Goal: Task Accomplishment & Management: Manage account settings

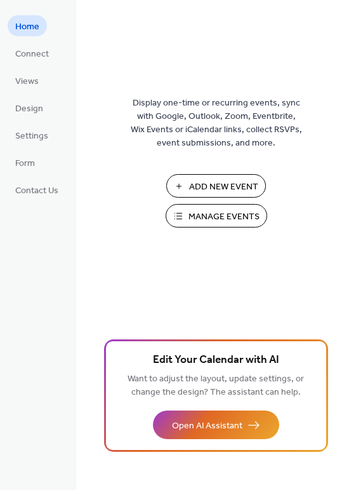
click at [198, 220] on span "Manage Events" at bounding box center [224, 216] width 71 height 13
click at [206, 210] on span "Manage Events" at bounding box center [224, 216] width 71 height 13
click at [238, 220] on span "Manage Events" at bounding box center [224, 216] width 71 height 13
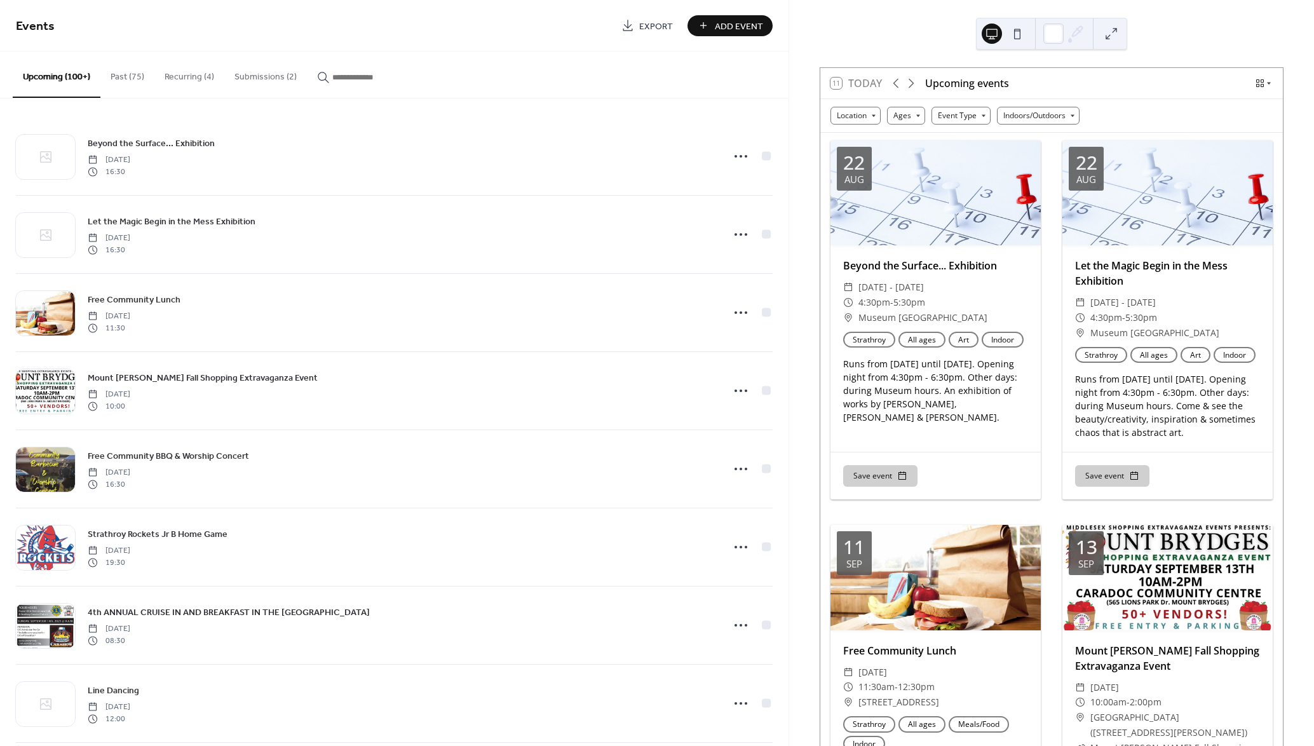
click at [281, 79] on button "Submissions (2)" at bounding box center [265, 73] width 83 height 45
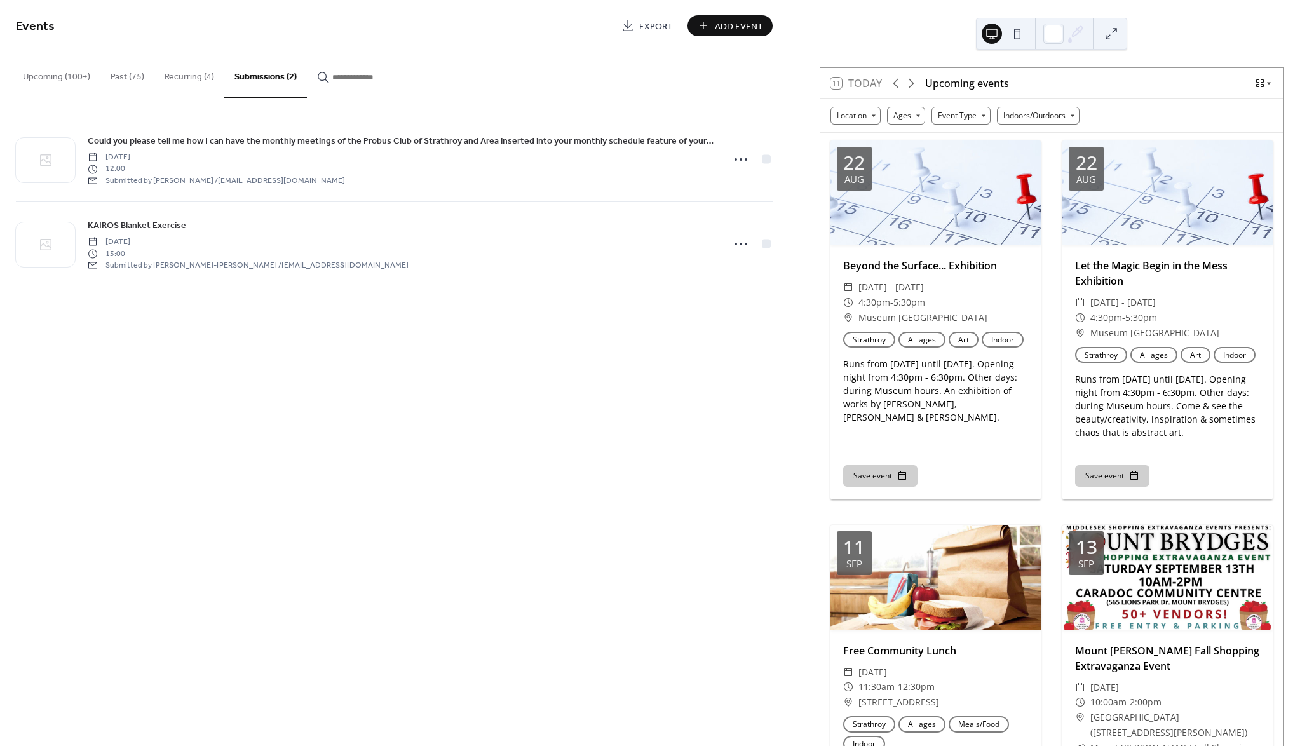
click at [63, 74] on button "Upcoming (100+)" at bounding box center [57, 73] width 88 height 45
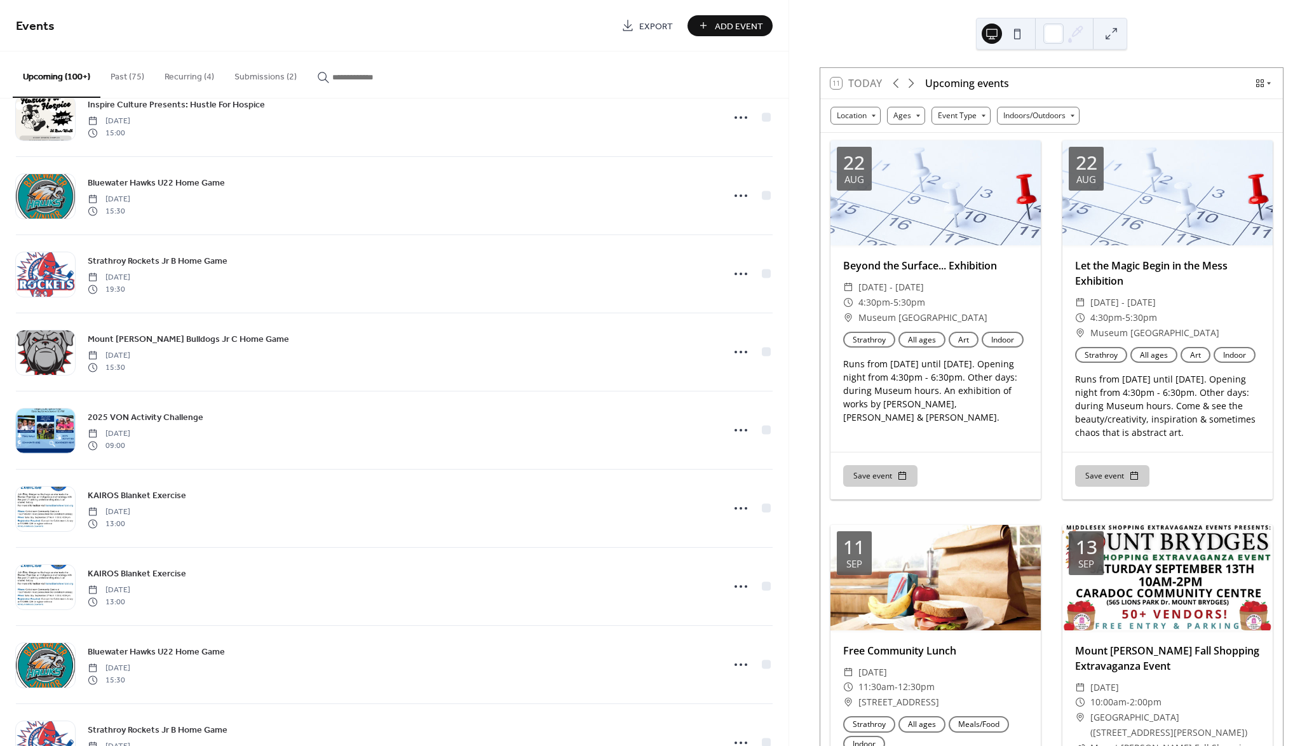
scroll to position [993, 0]
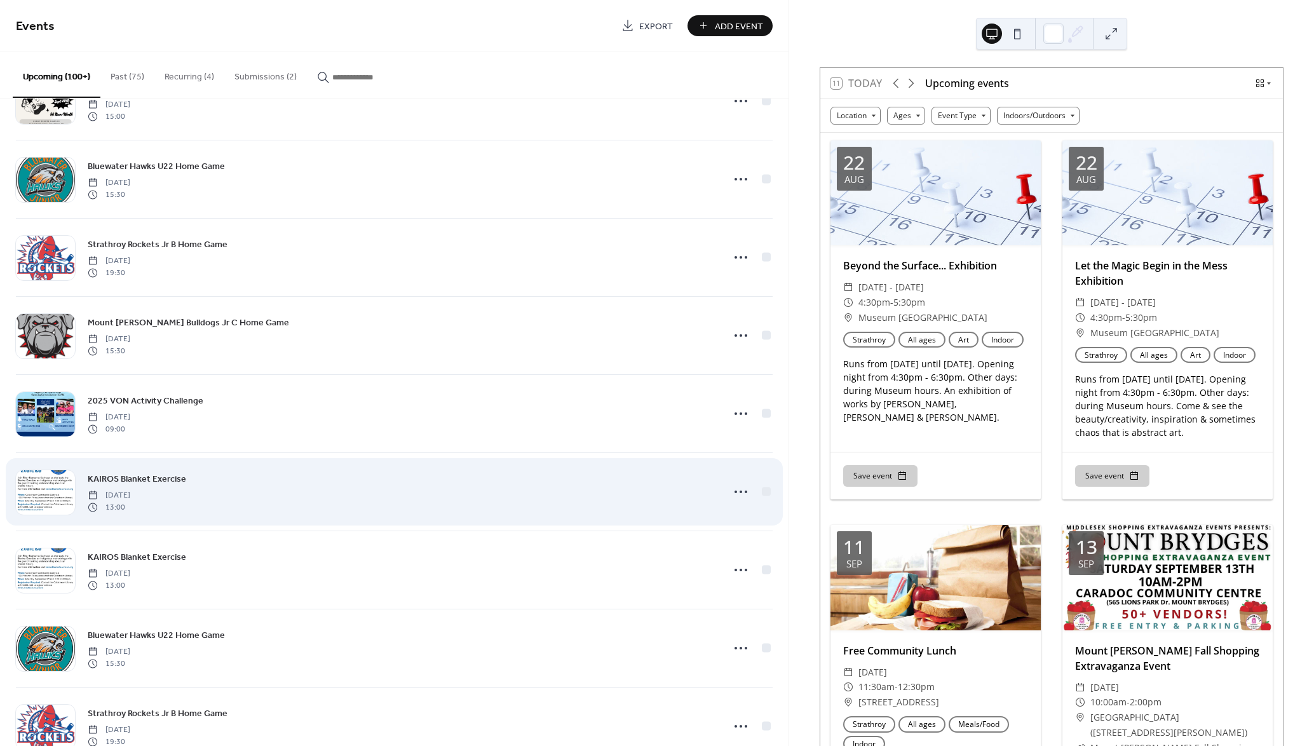
click at [159, 475] on span "KAIROS Blanket Exercise" at bounding box center [137, 479] width 98 height 13
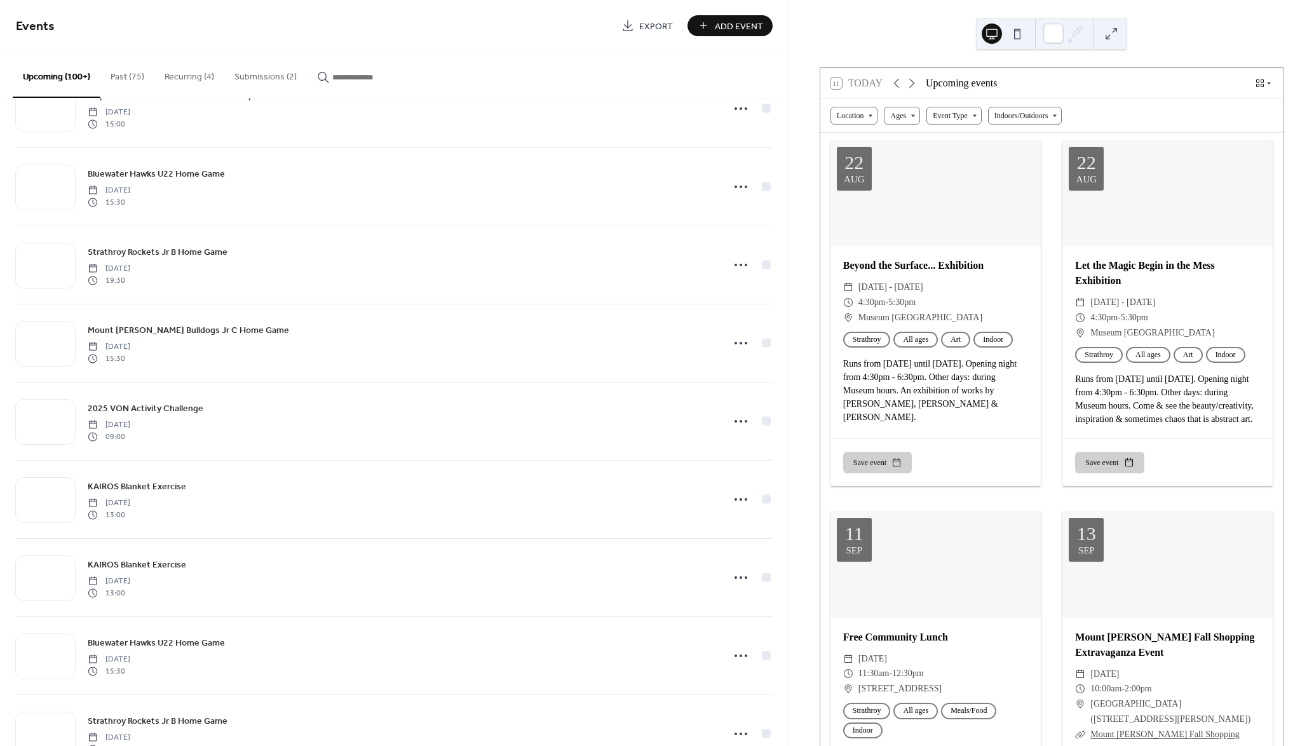
scroll to position [1116, 0]
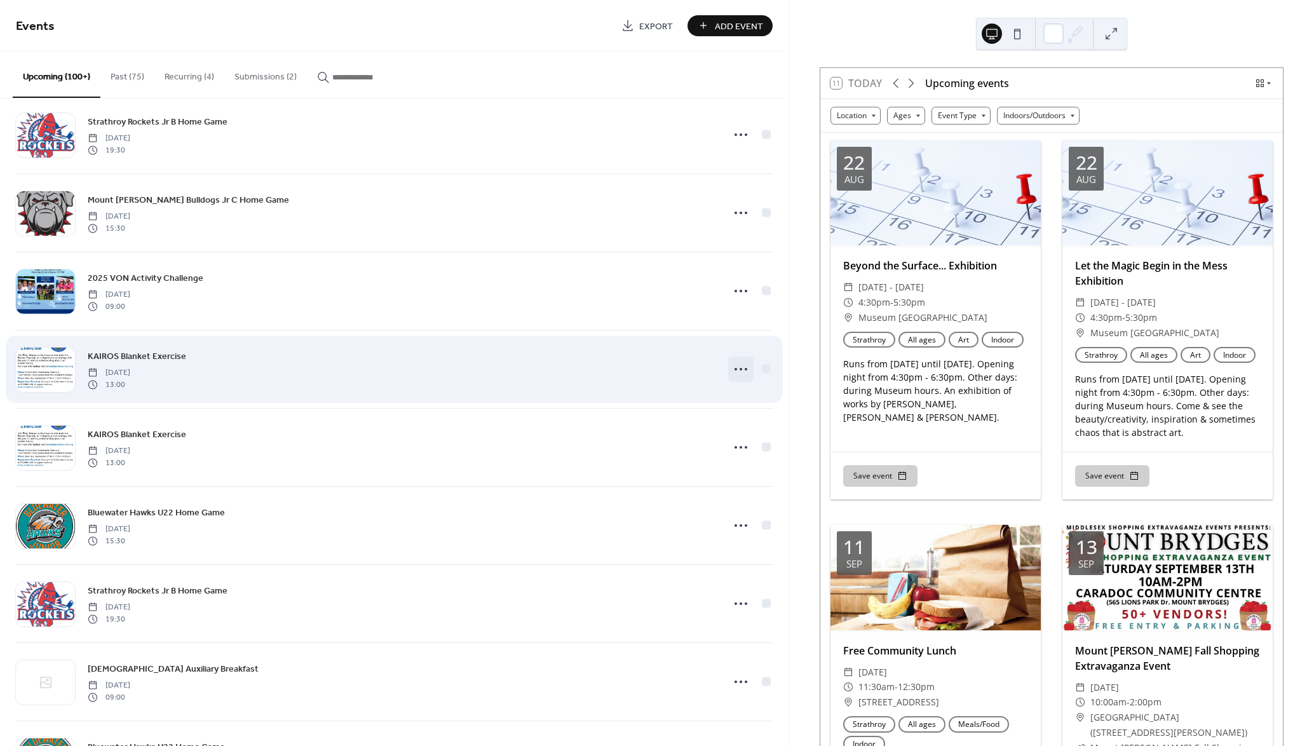
click at [738, 364] on icon at bounding box center [741, 369] width 20 height 20
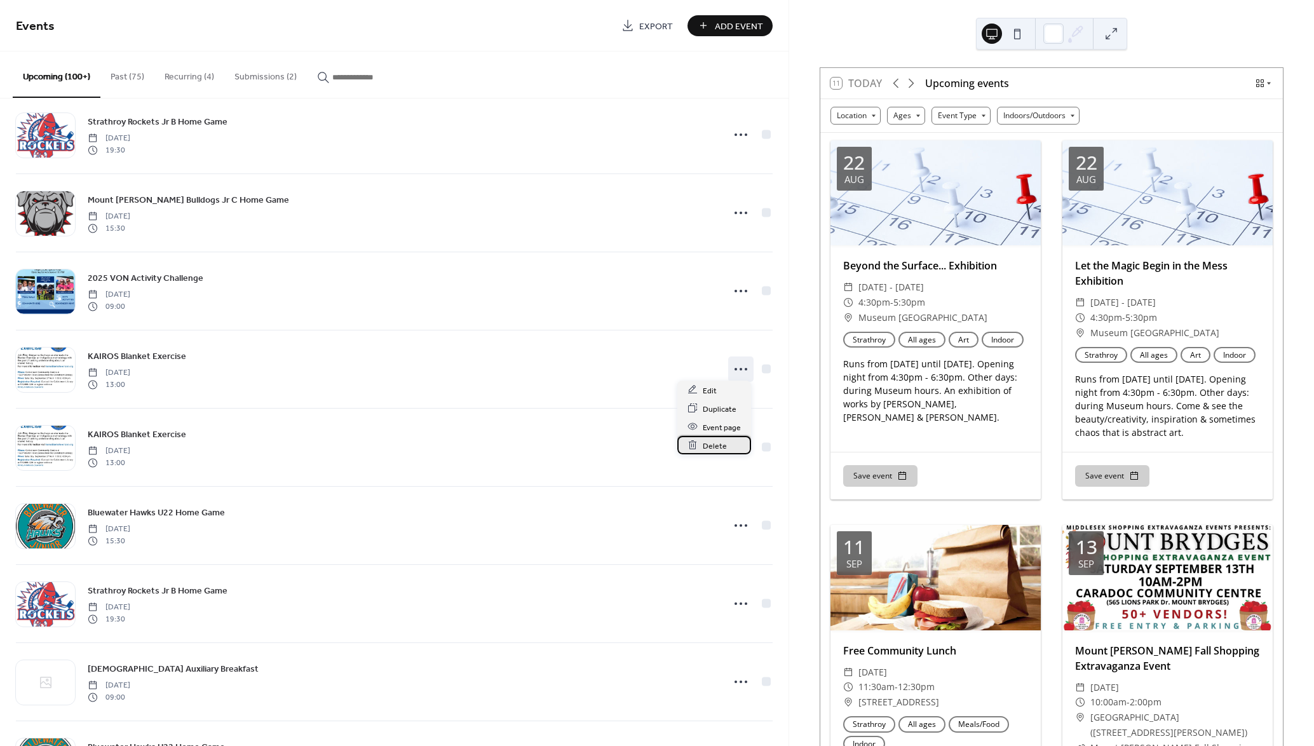
click at [716, 442] on span "Delete" at bounding box center [715, 445] width 24 height 13
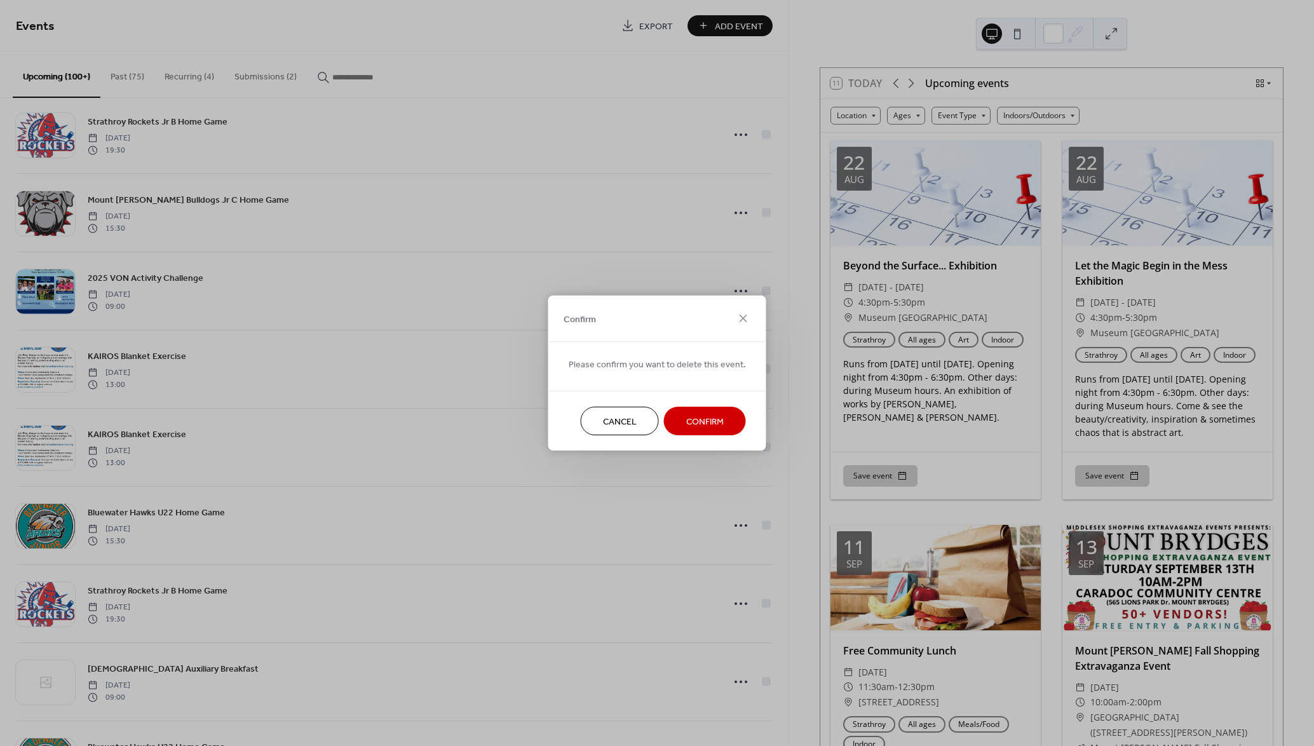
click at [712, 415] on span "Confirm" at bounding box center [704, 421] width 37 height 13
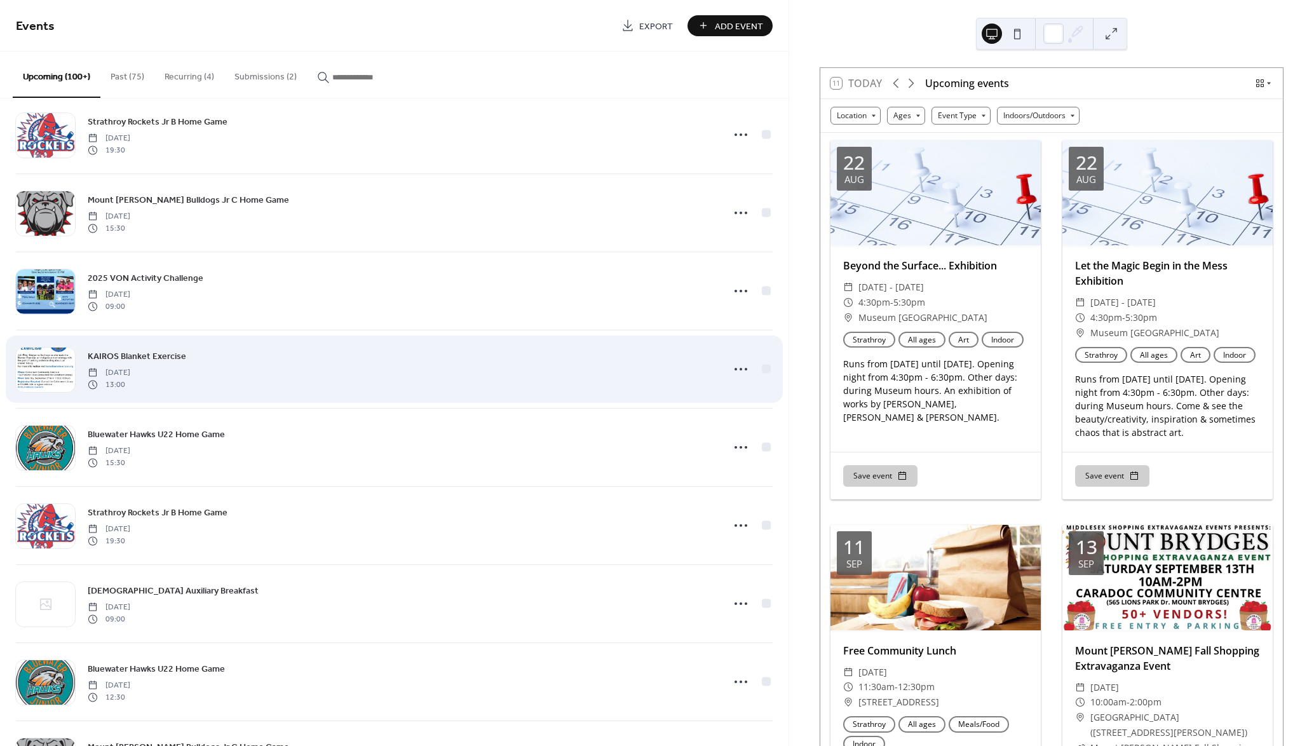
click at [112, 353] on span "KAIROS Blanket Exercise" at bounding box center [137, 356] width 98 height 13
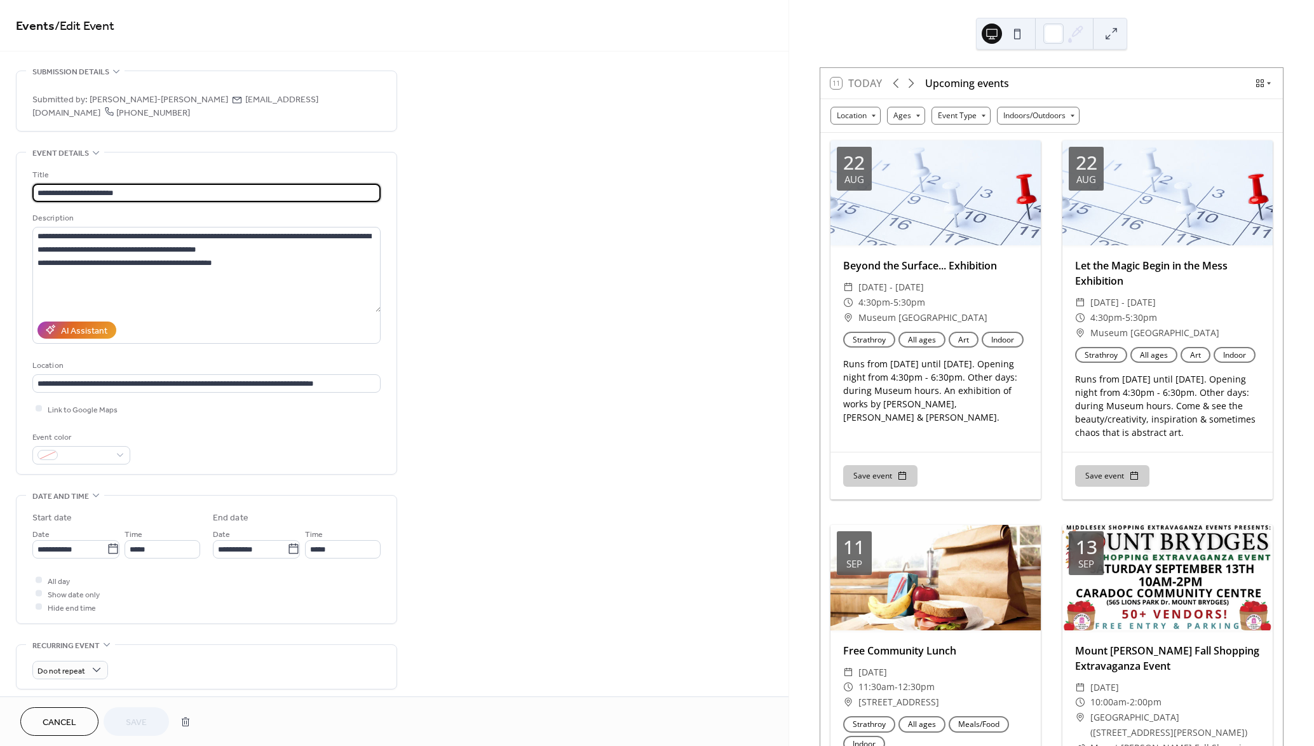
click at [76, 714] on button "Cancel" at bounding box center [59, 721] width 78 height 29
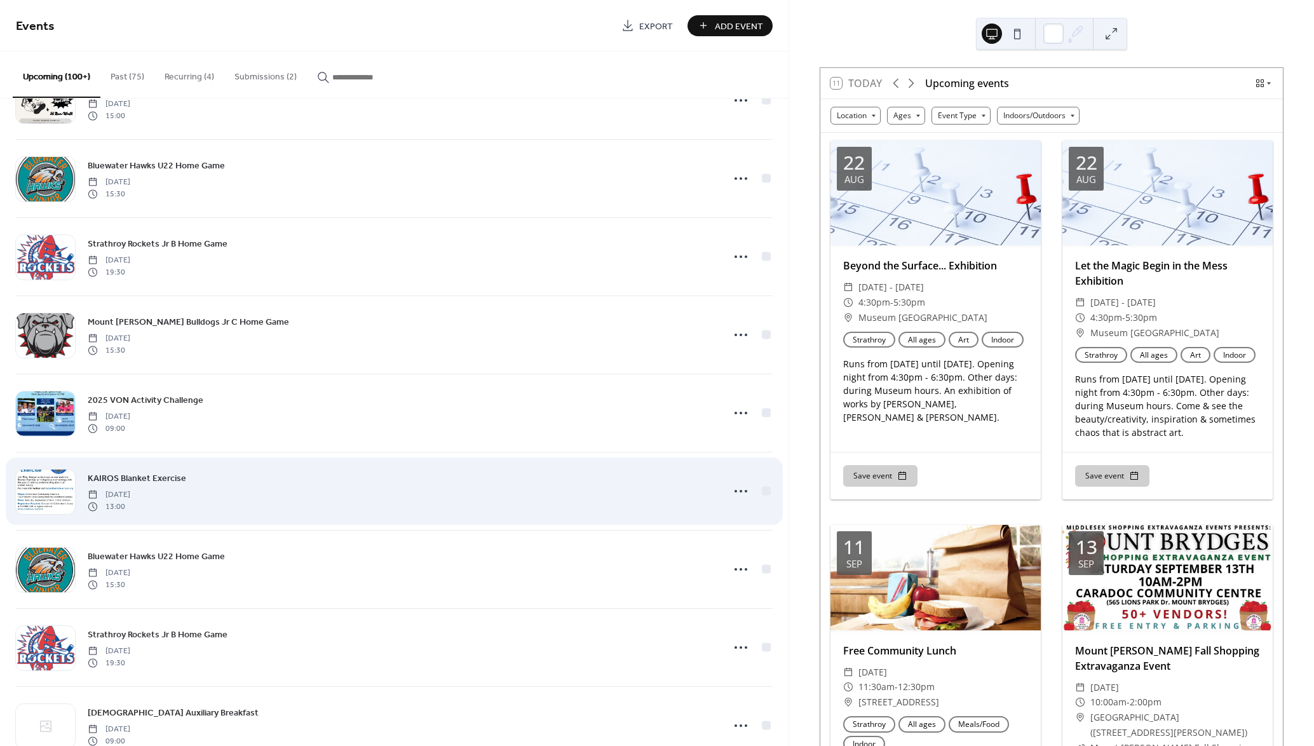
scroll to position [995, 0]
click at [731, 485] on icon at bounding box center [741, 490] width 20 height 20
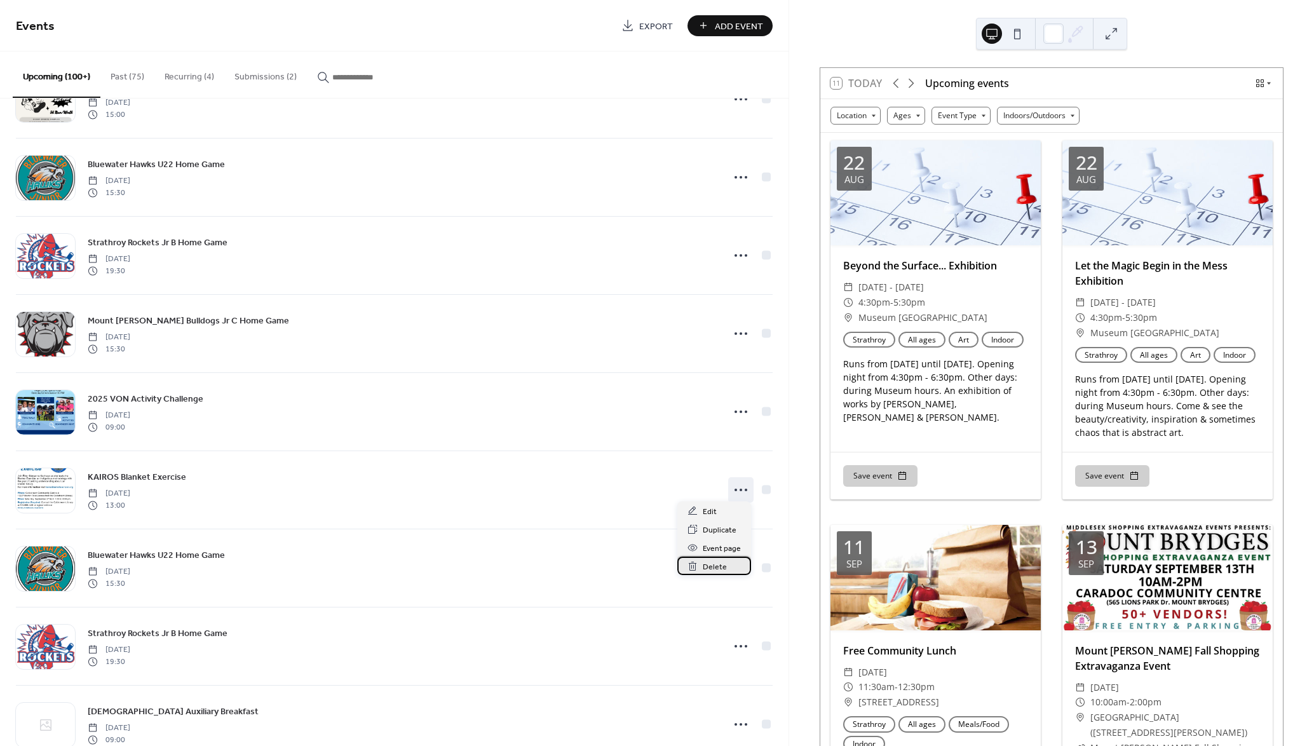
click at [715, 569] on span "Delete" at bounding box center [715, 566] width 24 height 13
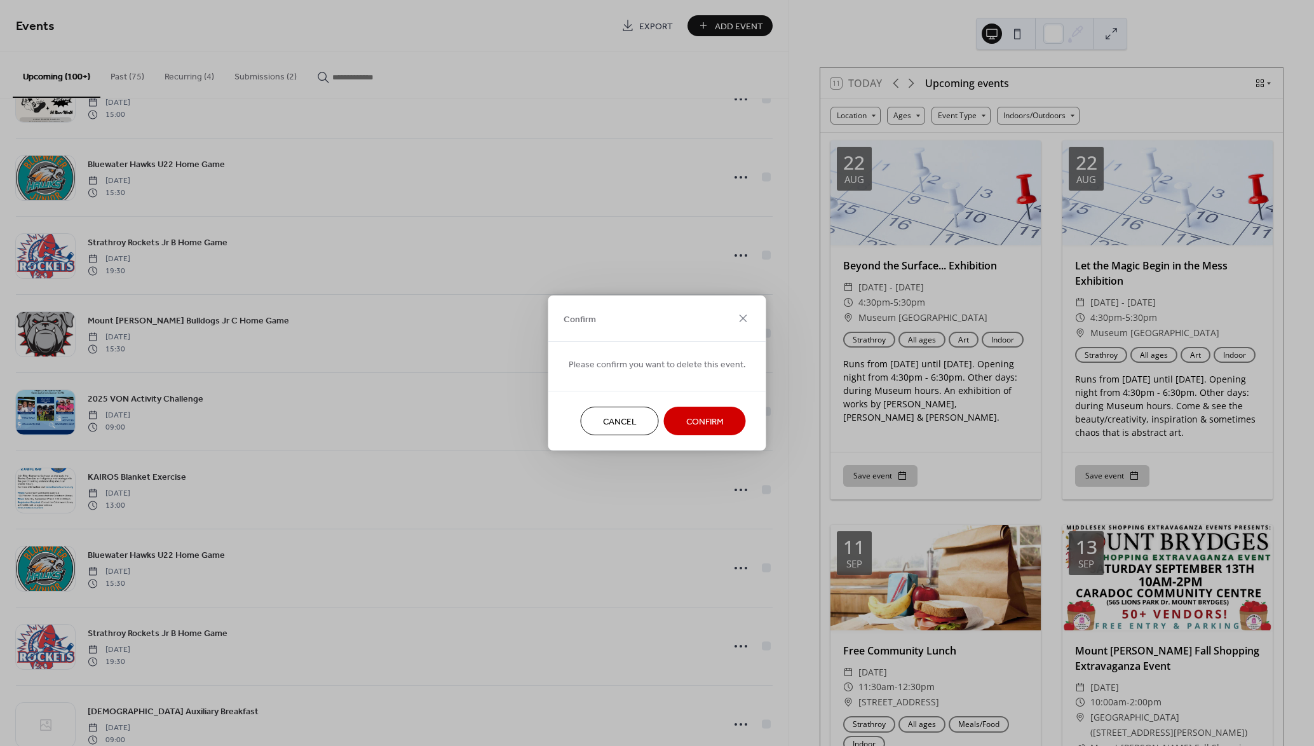
click at [702, 422] on span "Confirm" at bounding box center [704, 421] width 37 height 13
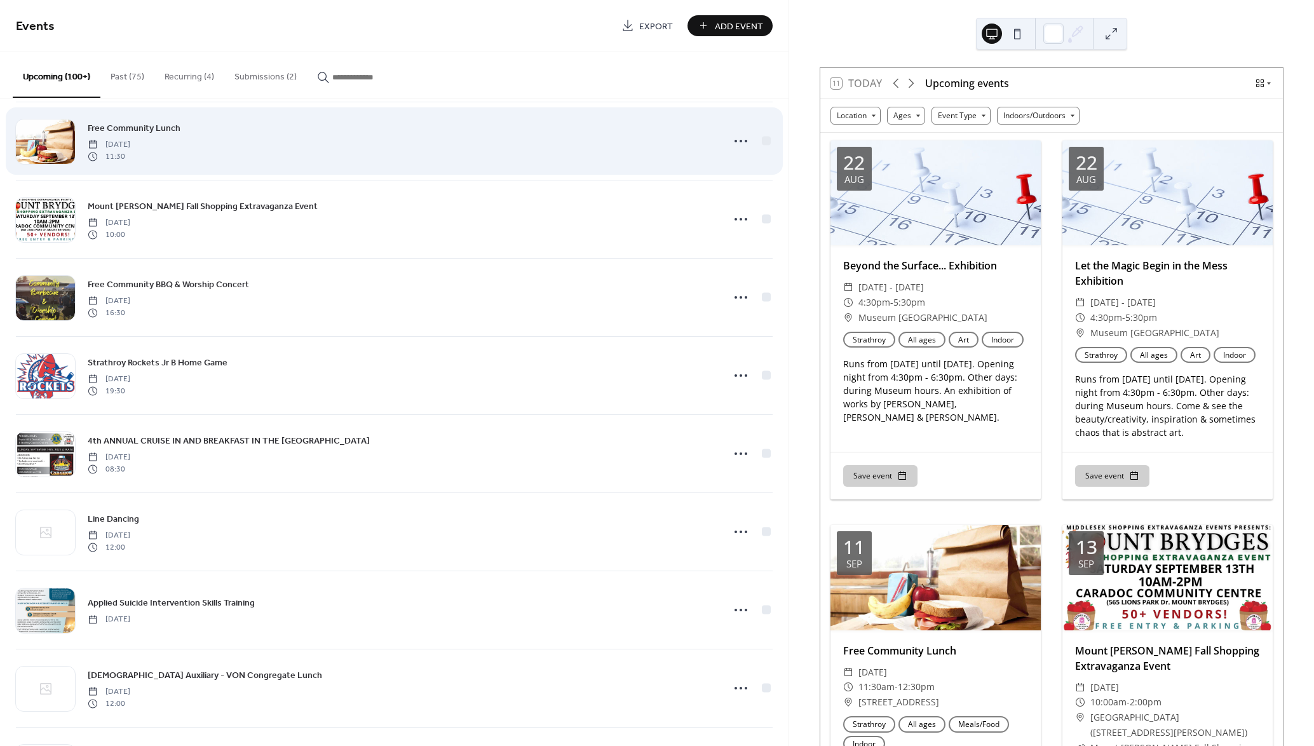
scroll to position [158, 0]
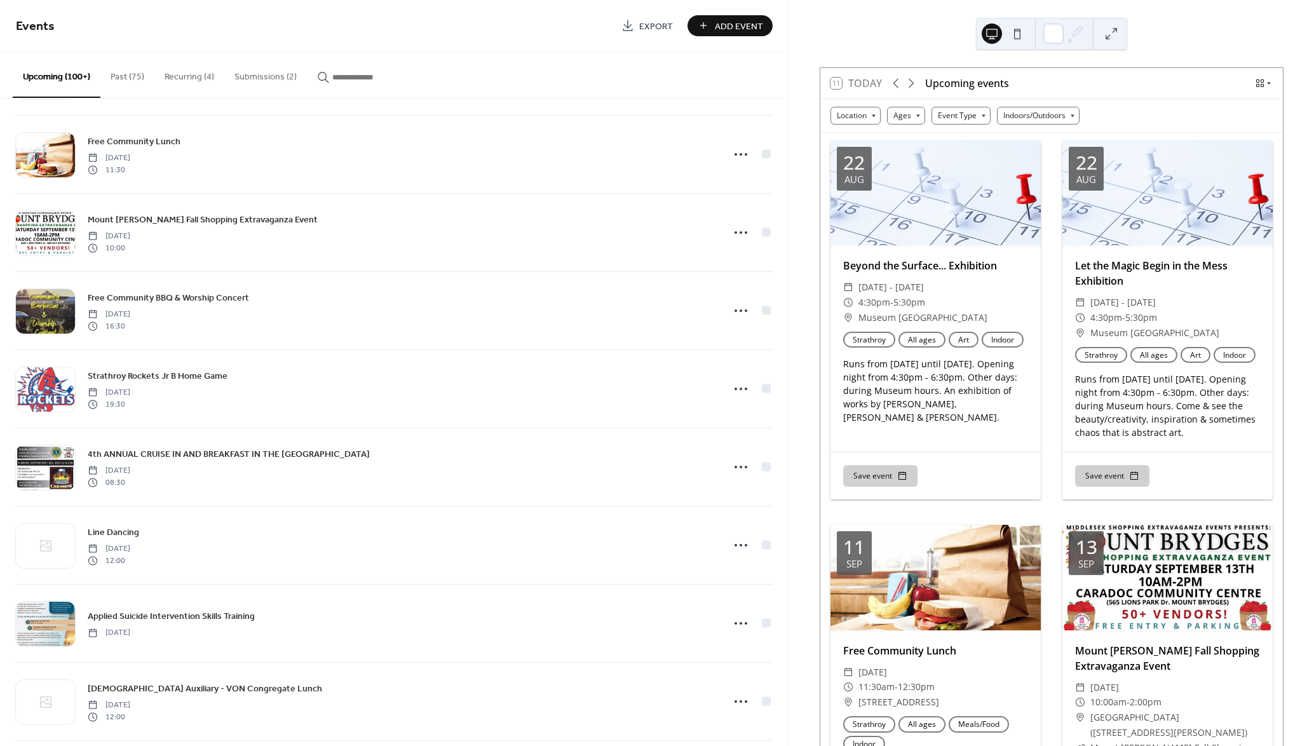
click at [270, 84] on button "Submissions (2)" at bounding box center [265, 73] width 83 height 45
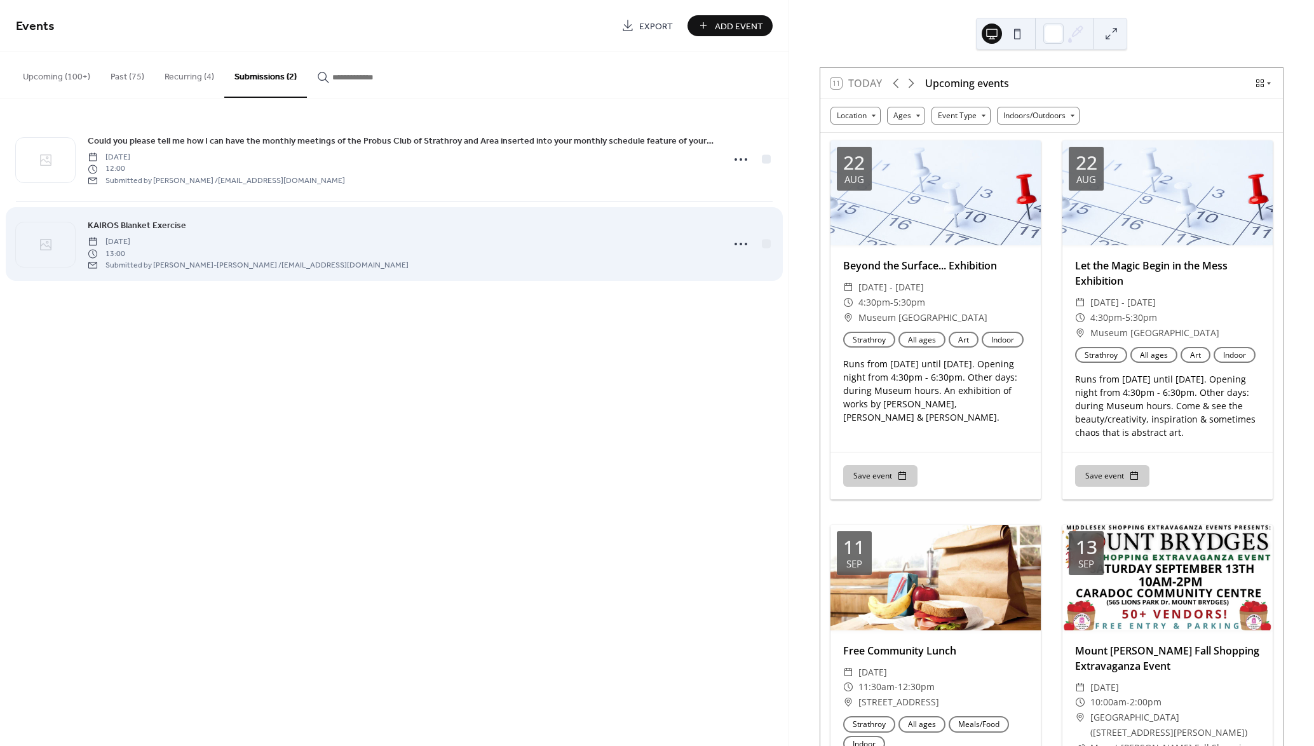
click at [155, 224] on span "KAIROS Blanket Exercise" at bounding box center [137, 225] width 98 height 13
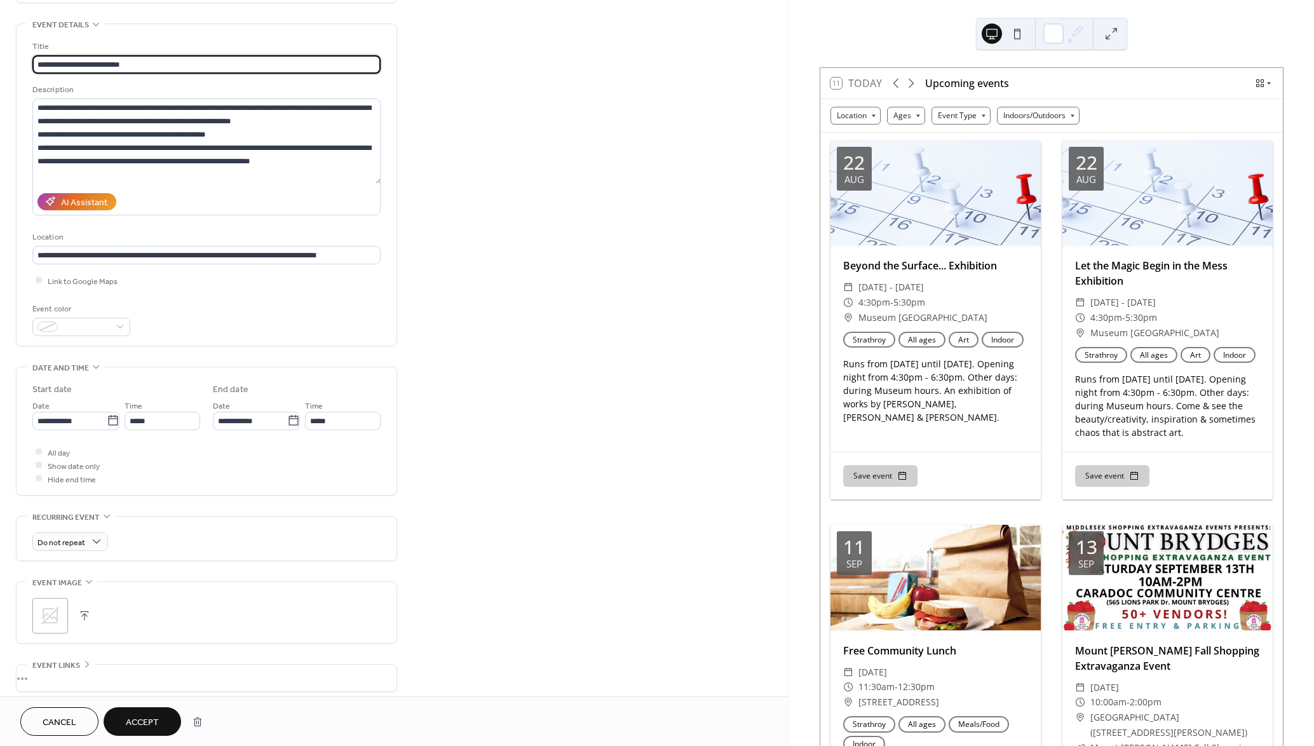
scroll to position [231, 0]
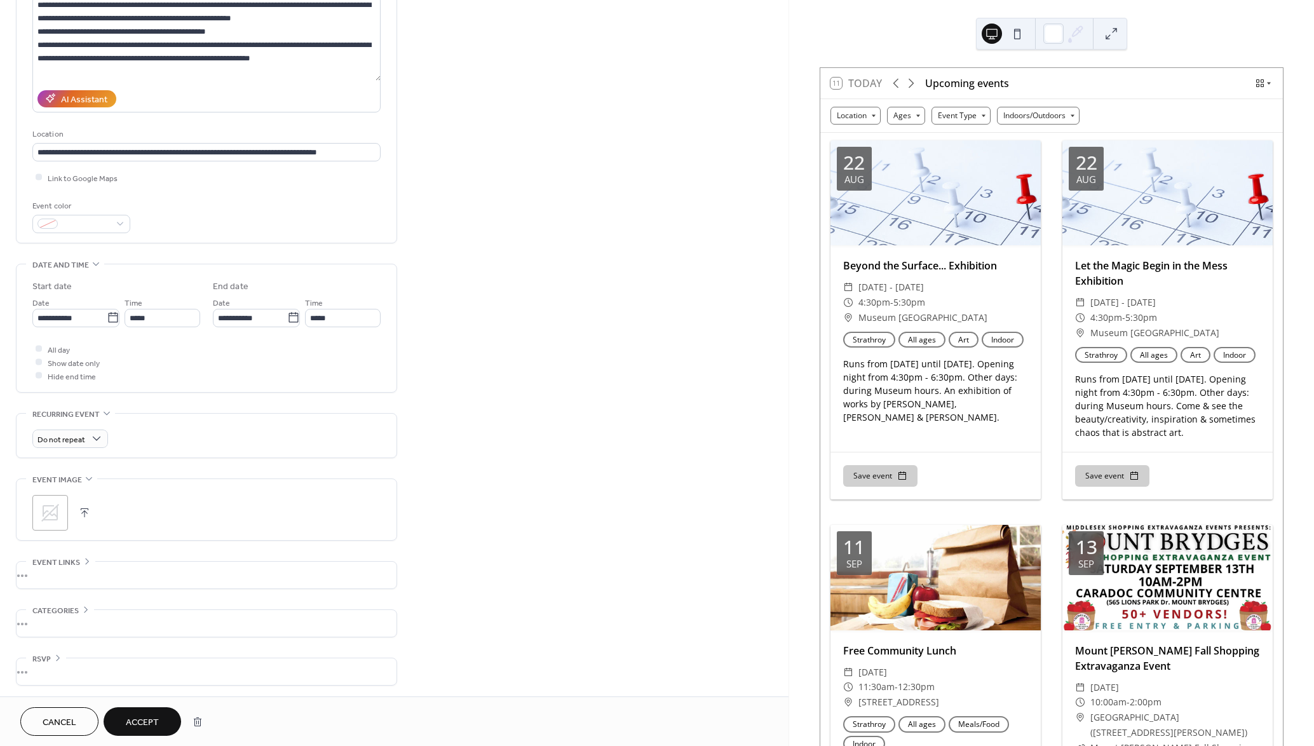
click at [351, 399] on div "**********" at bounding box center [206, 262] width 381 height 846
click at [82, 610] on div "•••" at bounding box center [207, 623] width 380 height 27
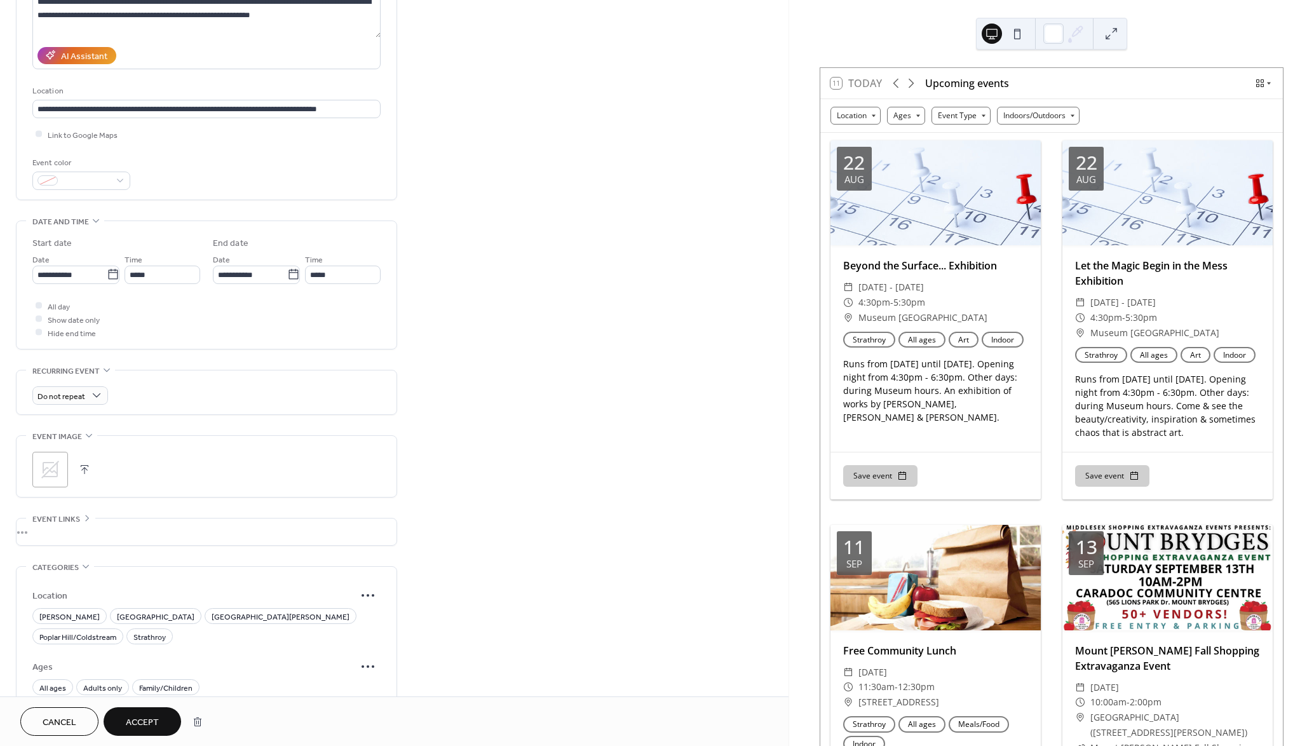
drag, startPoint x: 68, startPoint y: 515, endPoint x: 100, endPoint y: 525, distance: 34.0
click at [70, 515] on span "Event links" at bounding box center [56, 519] width 48 height 13
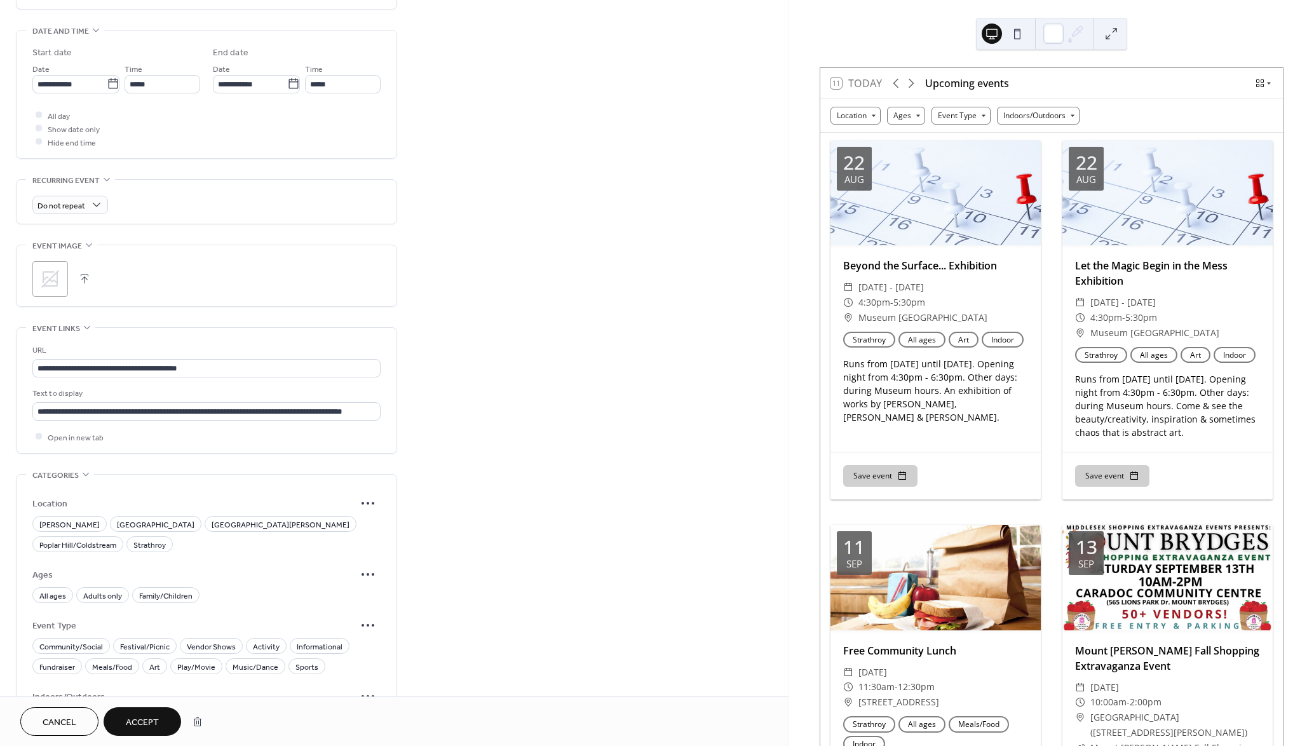
scroll to position [581, 0]
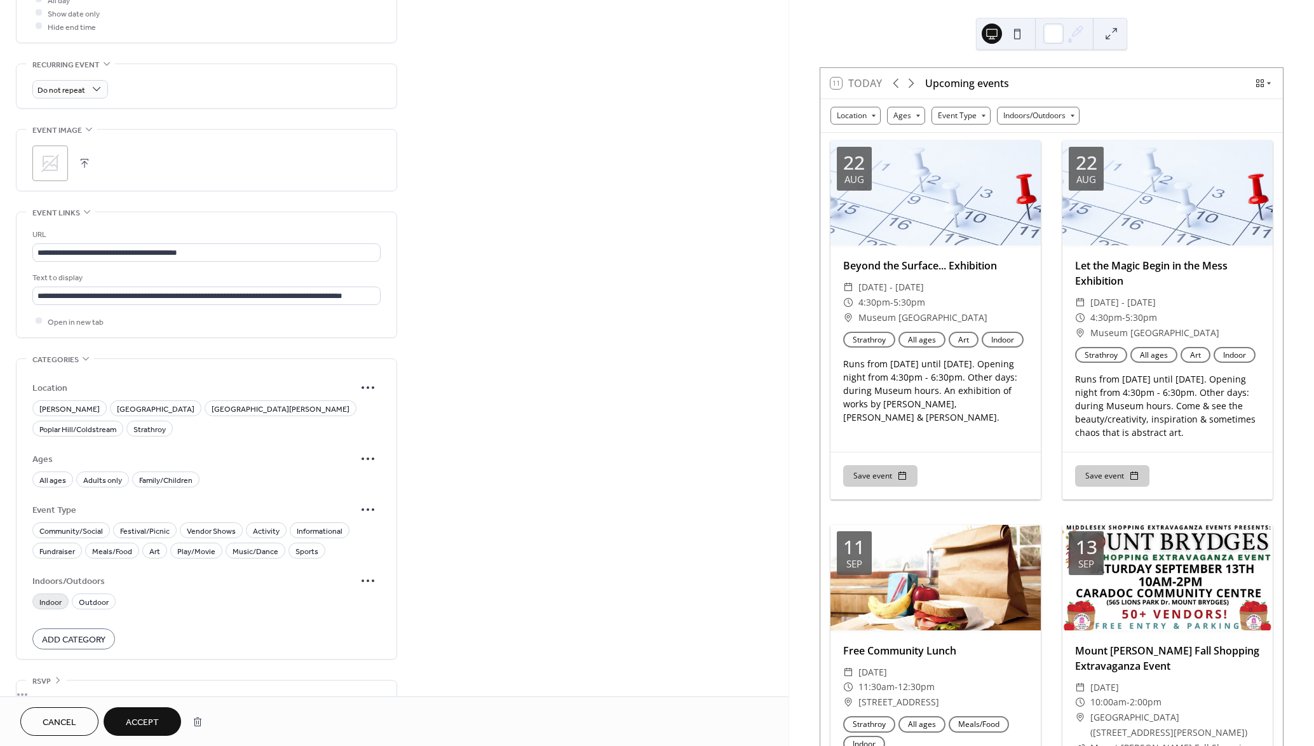
click at [52, 595] on span "Indoor" at bounding box center [50, 601] width 22 height 13
click at [116, 422] on span "Poplar Hill/Coldstream" at bounding box center [77, 428] width 77 height 13
click at [48, 473] on span "All ages" at bounding box center [52, 479] width 27 height 13
click at [266, 524] on span "Activity" at bounding box center [266, 530] width 27 height 13
click at [304, 524] on span "Informational" at bounding box center [320, 530] width 46 height 13
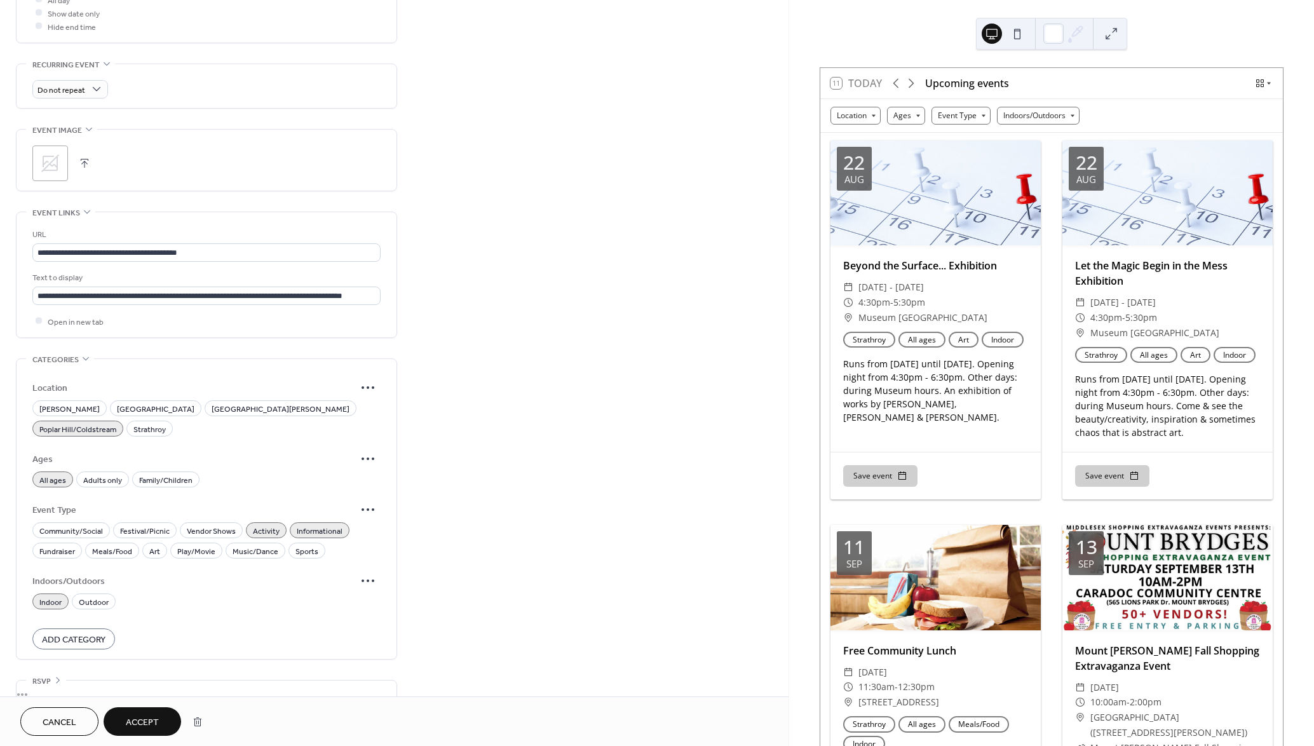
click at [156, 716] on span "Accept" at bounding box center [142, 722] width 33 height 13
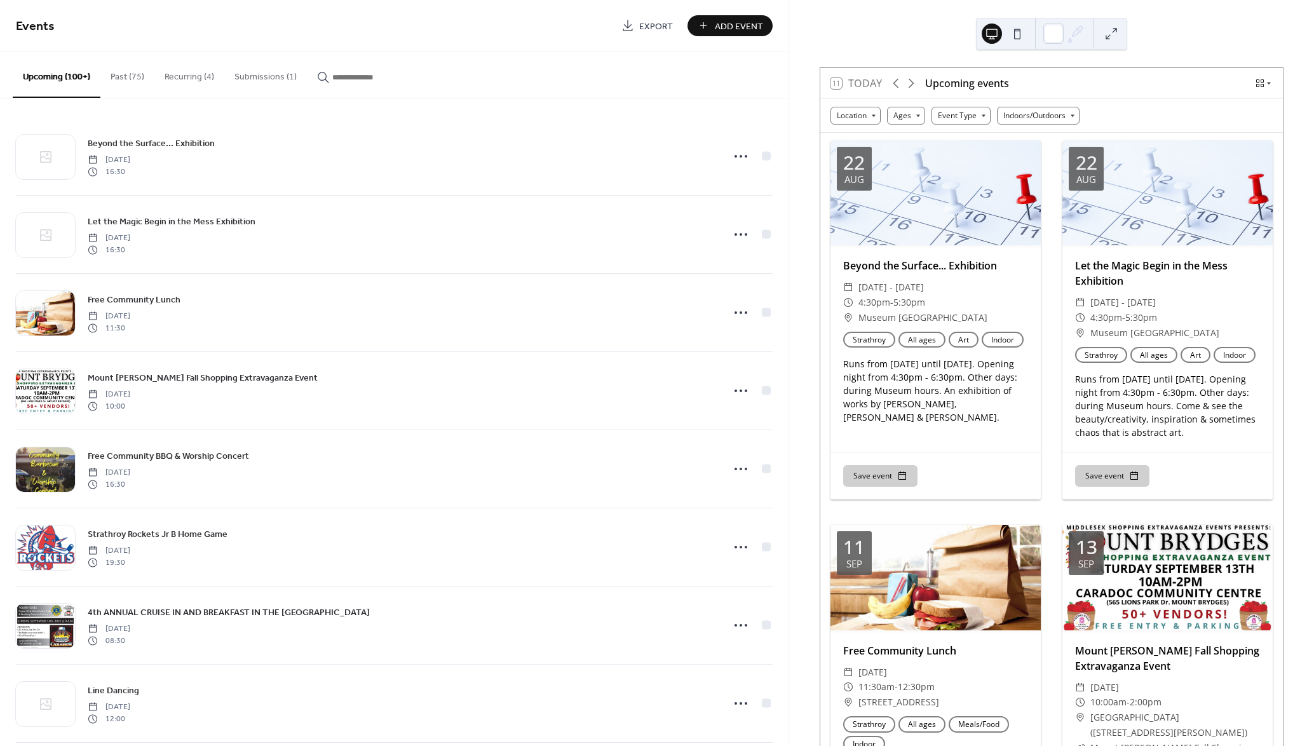
click at [730, 27] on span "Add Event" at bounding box center [739, 26] width 48 height 13
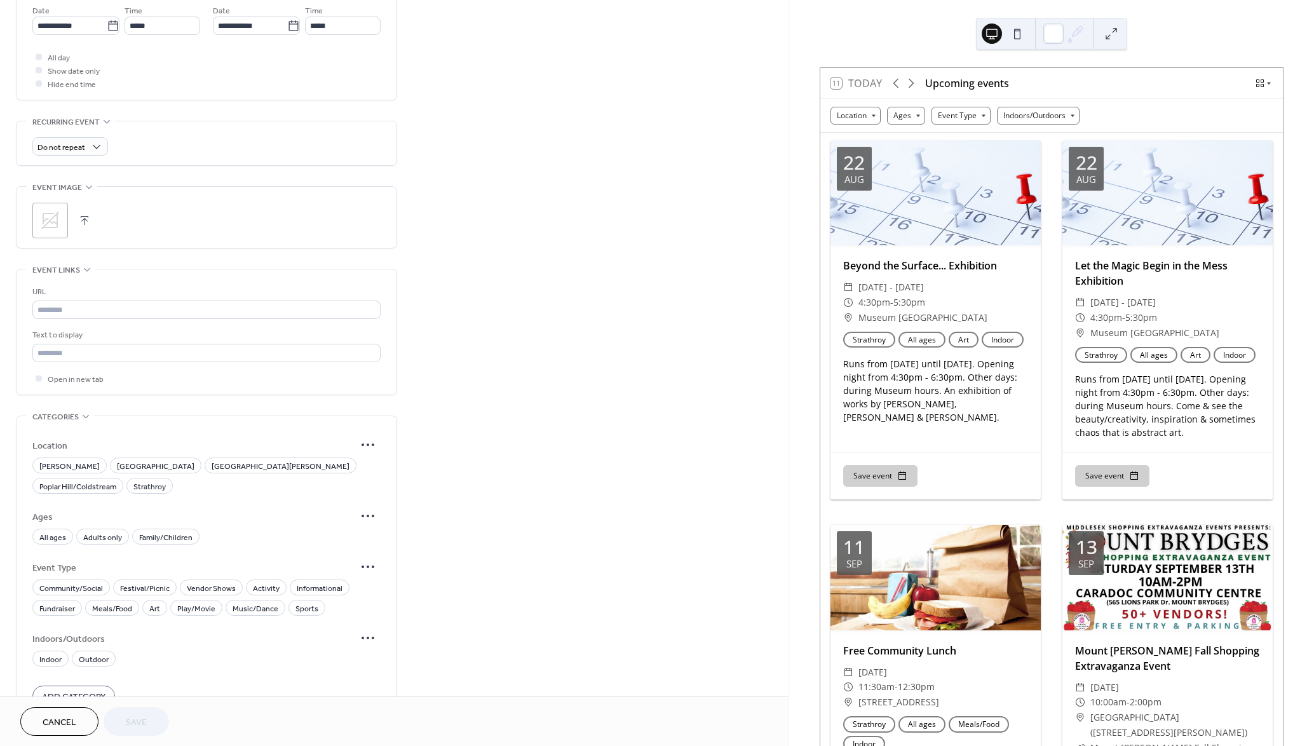
scroll to position [499, 0]
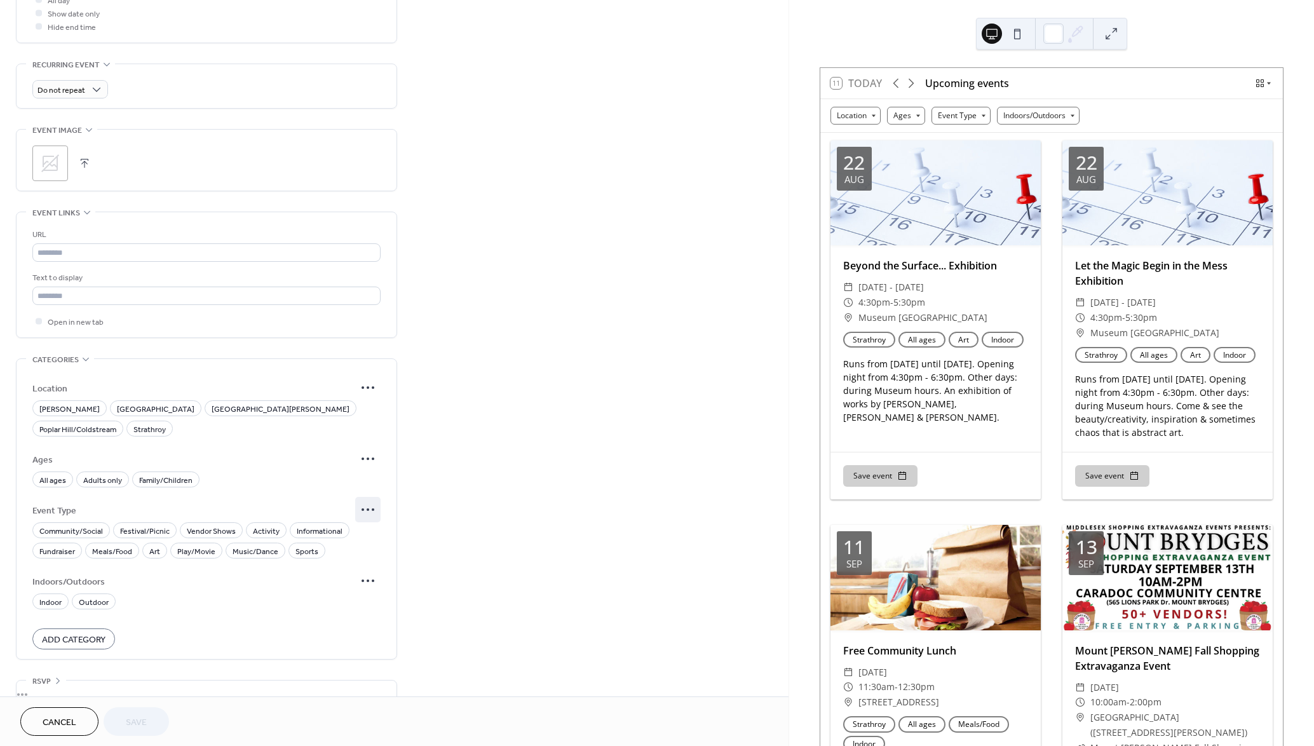
click at [361, 499] on icon at bounding box center [368, 509] width 20 height 20
click at [361, 511] on div "Edit" at bounding box center [353, 510] width 60 height 18
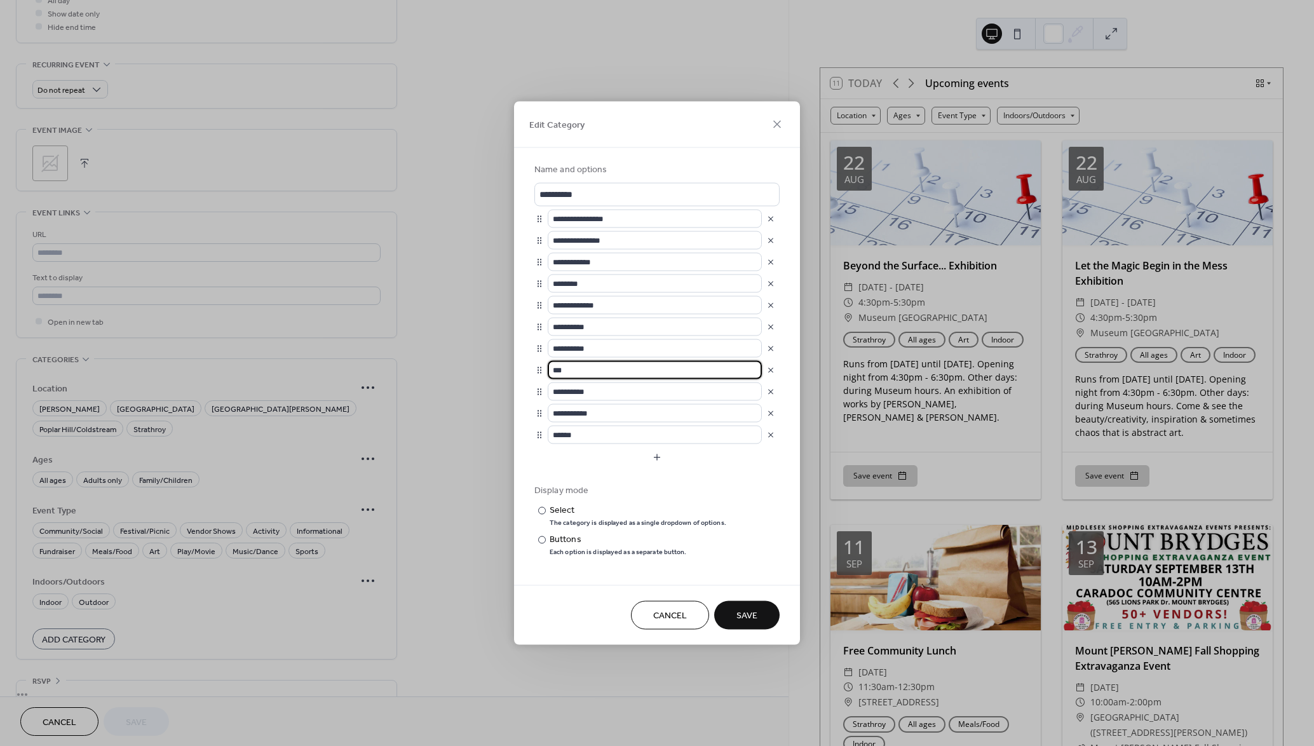
click at [619, 372] on input "***" at bounding box center [655, 370] width 214 height 18
click at [769, 392] on button "button" at bounding box center [771, 391] width 18 height 18
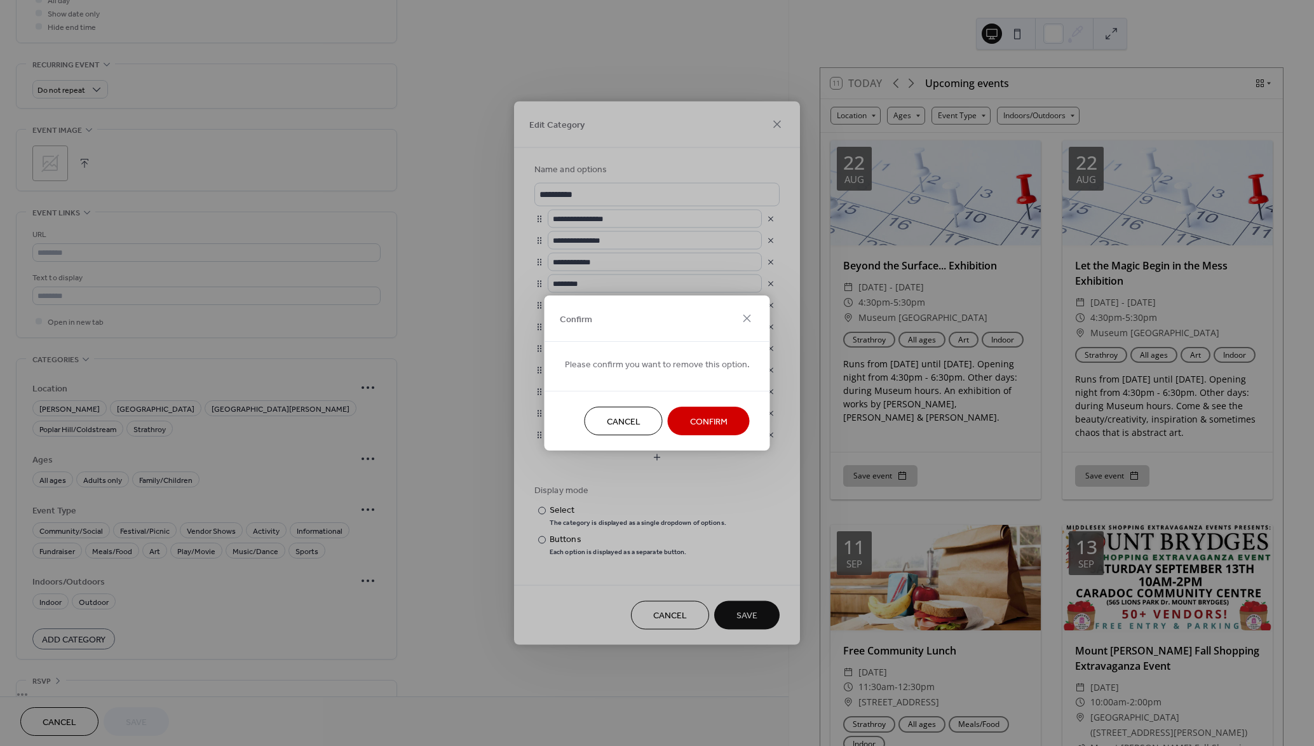
click at [713, 420] on span "Confirm" at bounding box center [708, 421] width 37 height 13
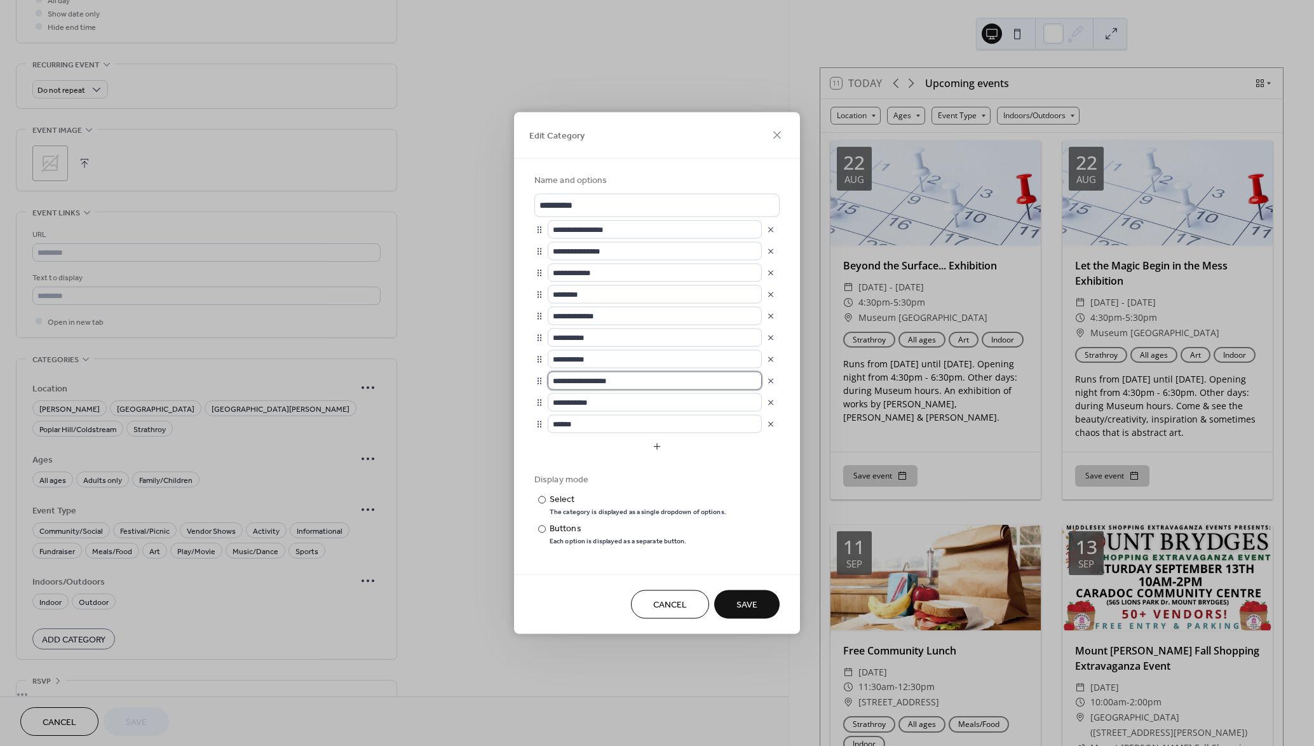
drag, startPoint x: 614, startPoint y: 384, endPoint x: 598, endPoint y: 384, distance: 15.9
click at [614, 384] on input "**********" at bounding box center [655, 381] width 214 height 18
click at [576, 384] on input "**********" at bounding box center [655, 381] width 214 height 18
click at [590, 385] on input "**********" at bounding box center [655, 381] width 214 height 18
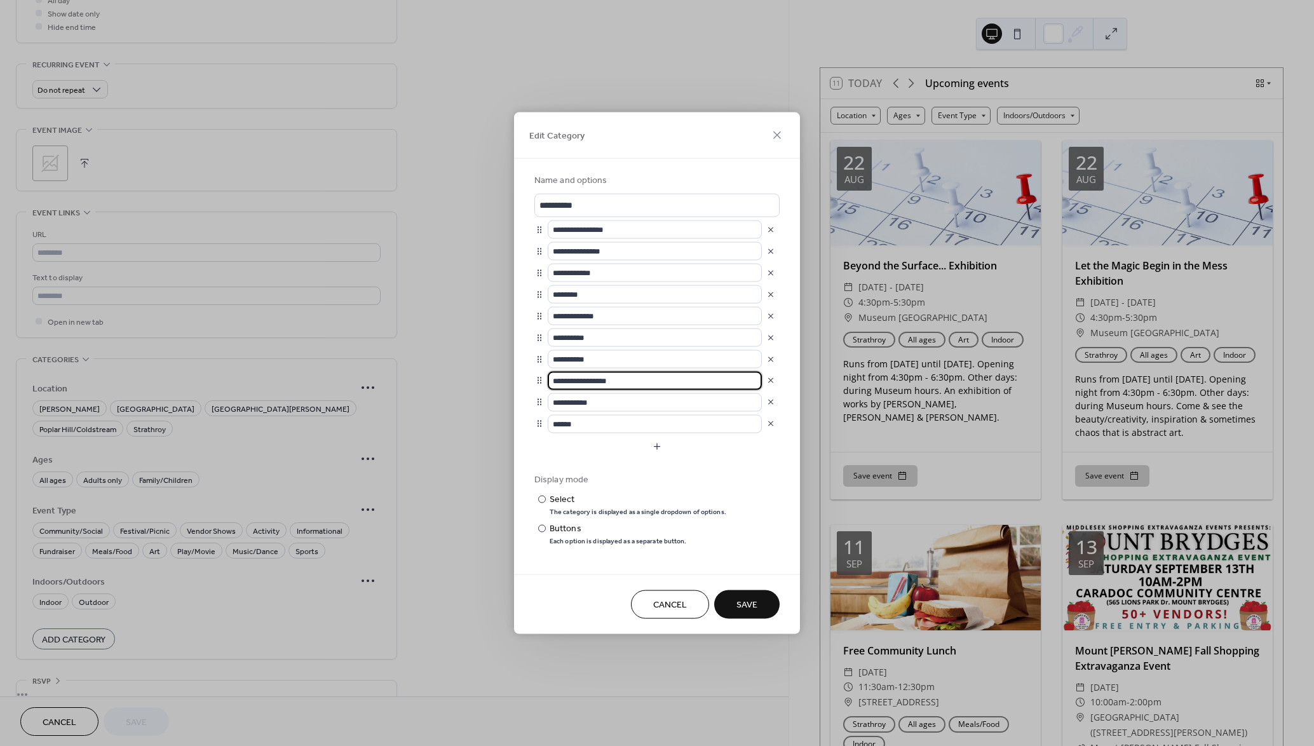
drag, startPoint x: 571, startPoint y: 385, endPoint x: 584, endPoint y: 388, distance: 13.0
click at [573, 385] on input "**********" at bounding box center [655, 381] width 214 height 18
drag, startPoint x: 606, startPoint y: 382, endPoint x: 637, endPoint y: 383, distance: 30.5
click at [635, 383] on input "**********" at bounding box center [655, 381] width 214 height 18
type input "**********"
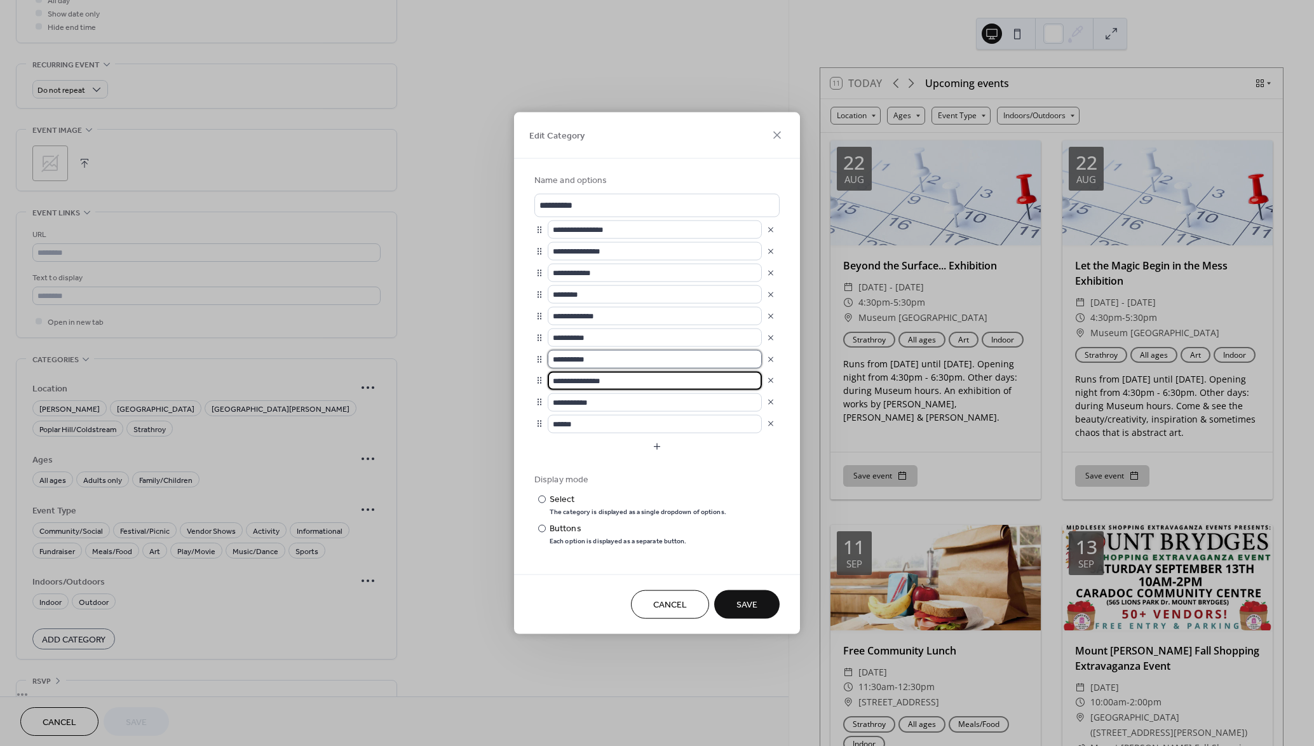
click at [618, 361] on input "**********" at bounding box center [655, 359] width 214 height 18
click at [746, 602] on span "Save" at bounding box center [746, 604] width 21 height 13
